Goal: Task Accomplishment & Management: Manage account settings

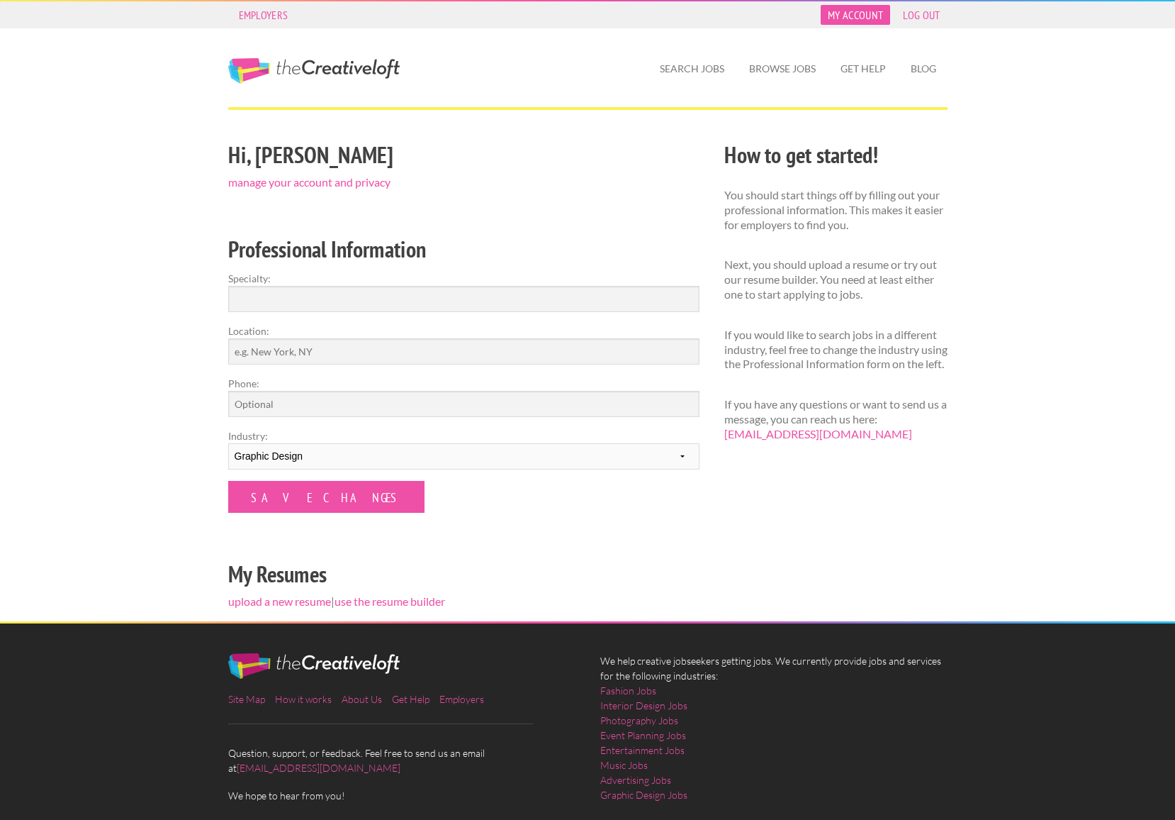
click at [859, 13] on link "My Account" at bounding box center [855, 15] width 69 height 20
click at [841, 18] on link "My Account" at bounding box center [855, 15] width 69 height 20
click at [365, 181] on link "manage your account and privacy" at bounding box center [309, 181] width 162 height 13
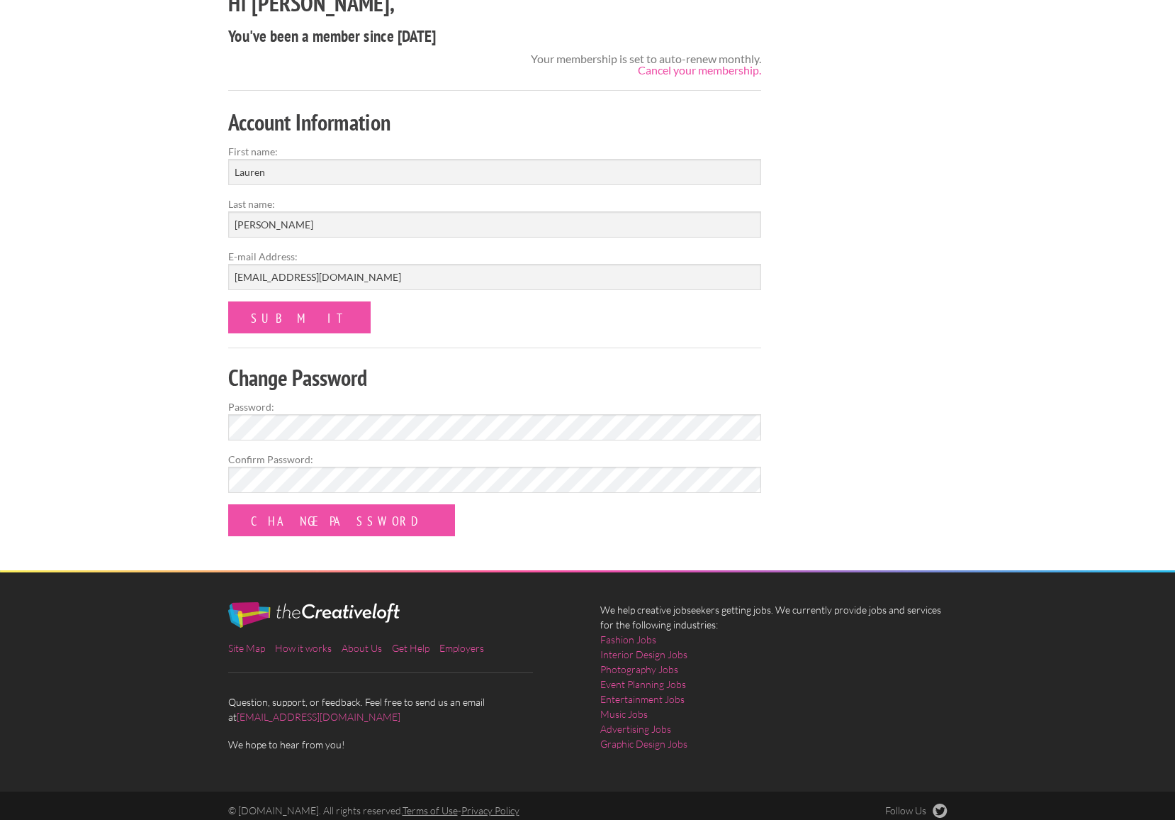
scroll to position [150, 0]
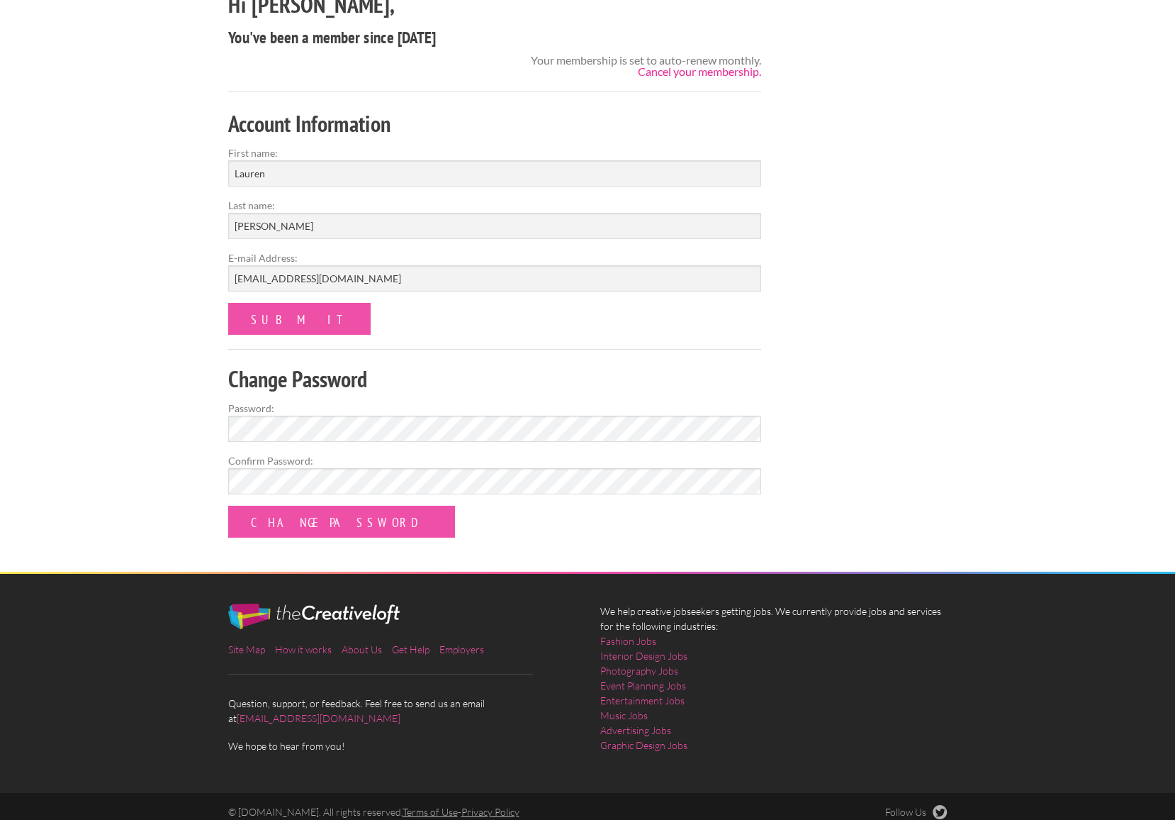
click at [647, 76] on link "Cancel your membership." at bounding box center [699, 71] width 123 height 13
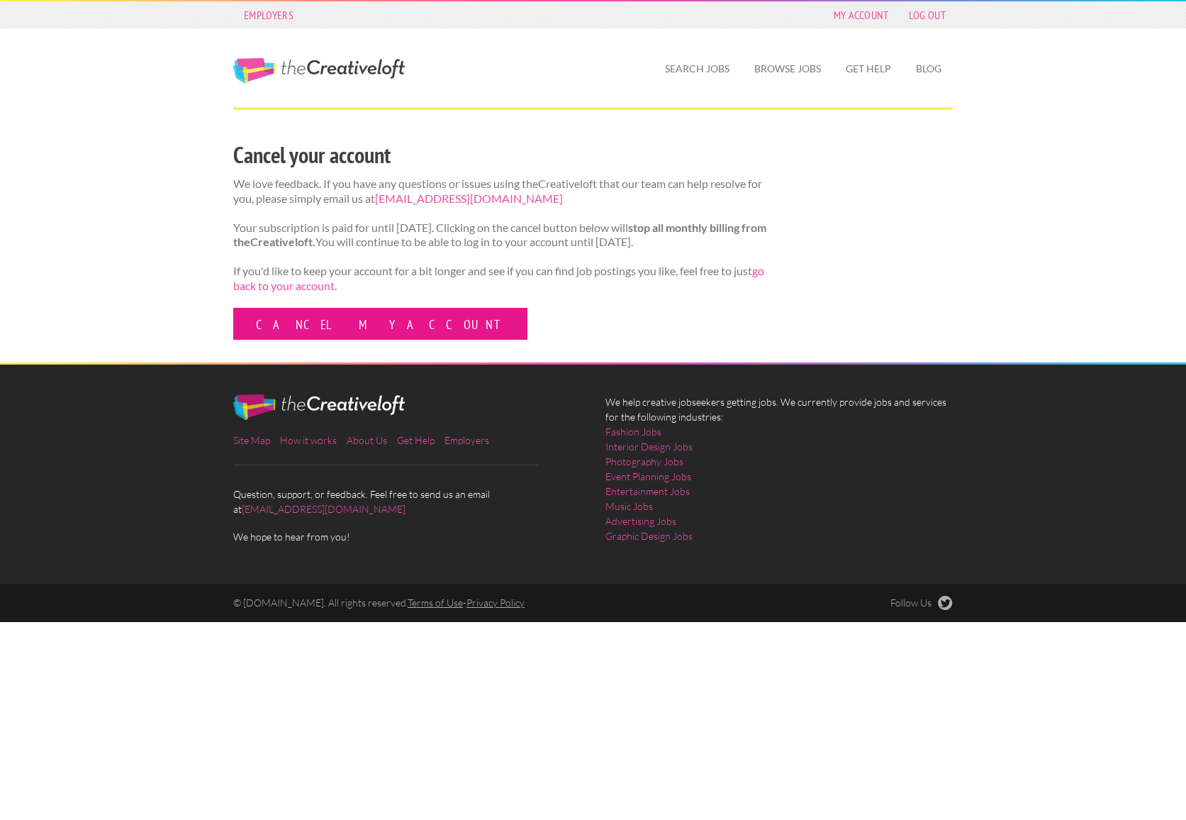
click at [354, 340] on link "Cancel my account" at bounding box center [380, 324] width 294 height 32
